Goal: Task Accomplishment & Management: Manage account settings

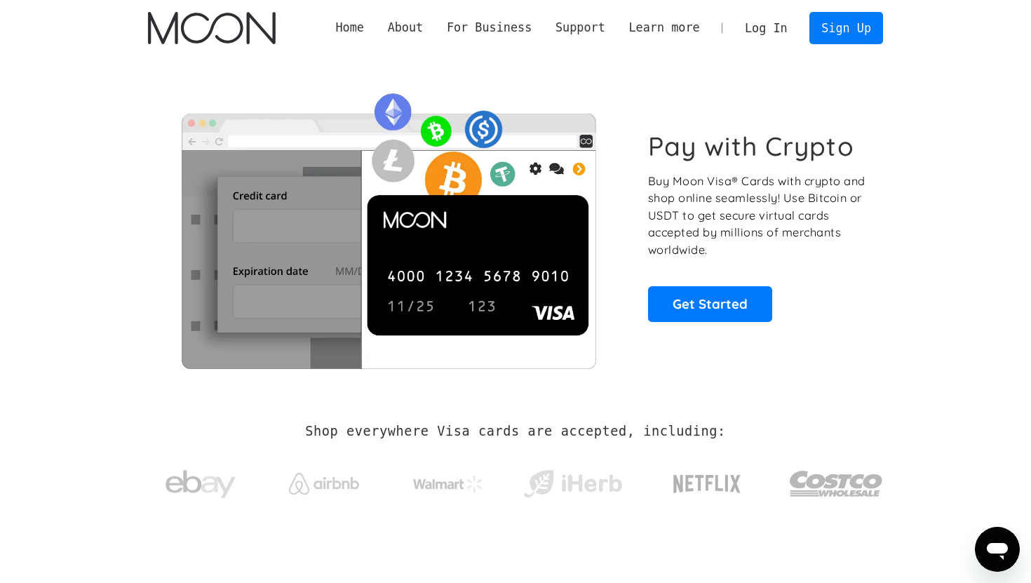
click at [747, 24] on link "Log In" at bounding box center [766, 28] width 66 height 31
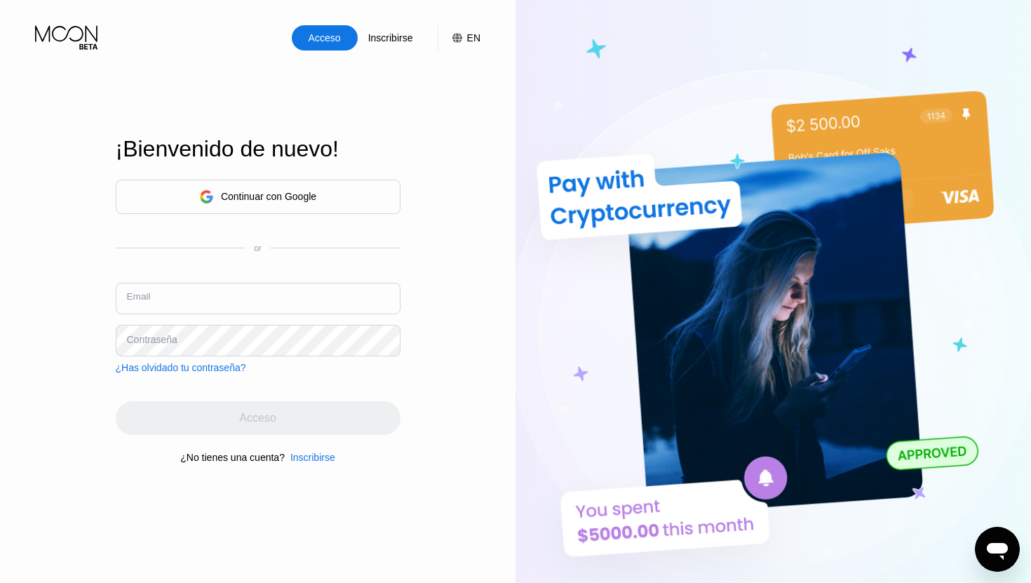
click at [280, 290] on input "text" at bounding box center [258, 299] width 285 height 32
click at [248, 302] on input "text" at bounding box center [258, 299] width 285 height 32
type input "anon646646@gmail.com"
